Goal: Transaction & Acquisition: Purchase product/service

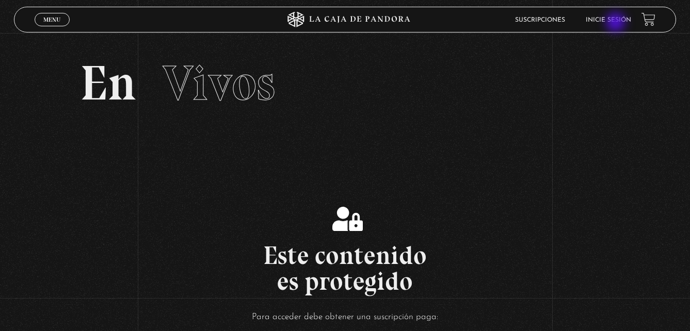
click at [616, 23] on li "Inicie sesión" at bounding box center [607, 20] width 45 height 16
click at [610, 20] on link "Inicie sesión" at bounding box center [607, 20] width 45 height 6
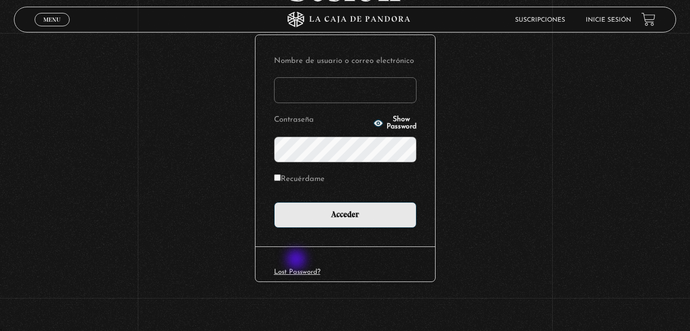
scroll to position [122, 0]
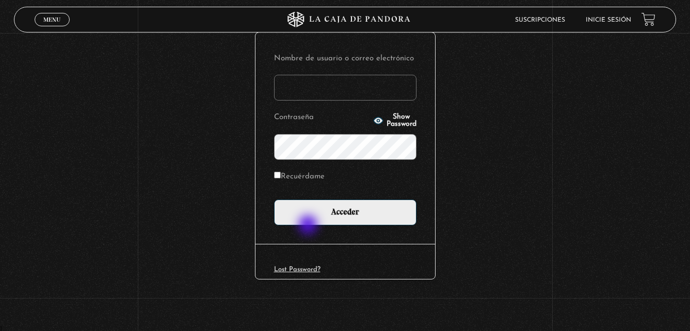
type input "[EMAIL_ADDRESS][DOMAIN_NAME]"
click at [309, 225] on div "Nombre de usuario o correo electrónico machoporras43@gmail.com Contraseña Show …" at bounding box center [344, 137] width 179 height 211
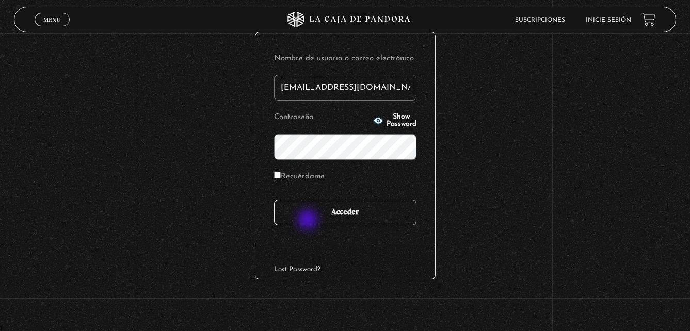
click at [308, 220] on input "Acceder" at bounding box center [345, 213] width 142 height 26
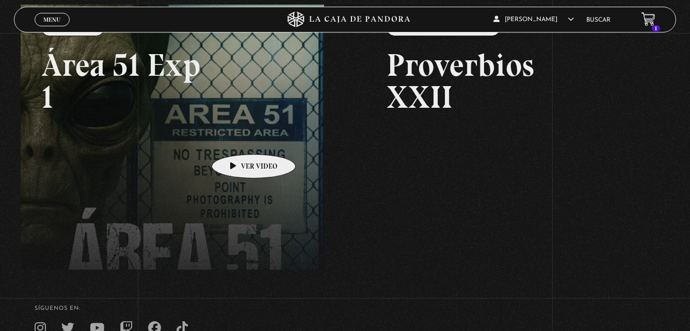
scroll to position [103, 0]
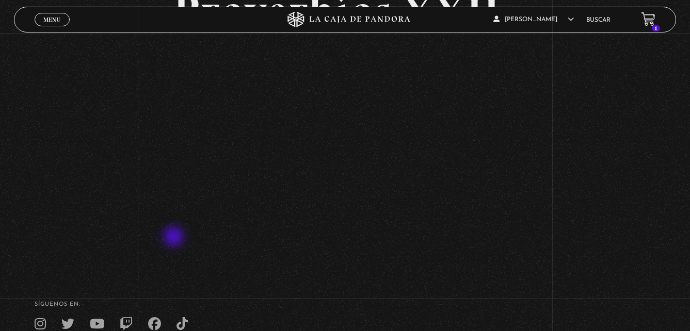
scroll to position [103, 0]
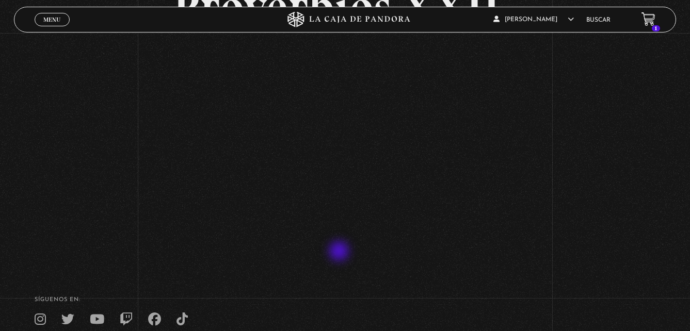
click at [340, 252] on div "Volver [PERSON_NAME] 22 830pm CRC Proverbios XXII" at bounding box center [345, 112] width 344 height 298
